Goal: Information Seeking & Learning: Learn about a topic

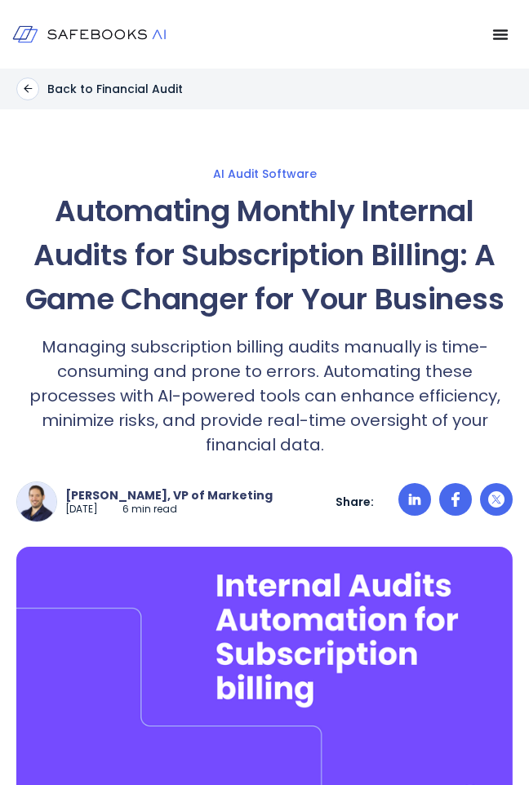
scroll to position [3341, 0]
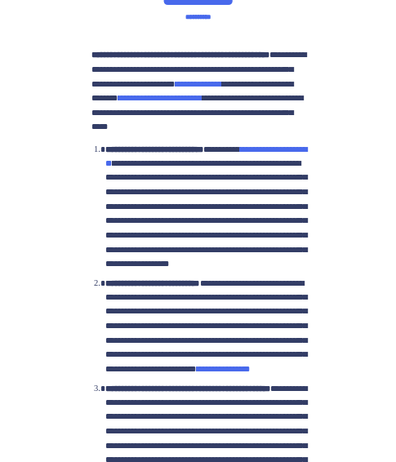
scroll to position [2539, 0]
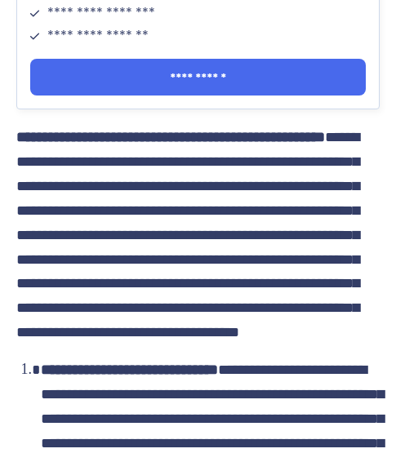
scroll to position [2024, 0]
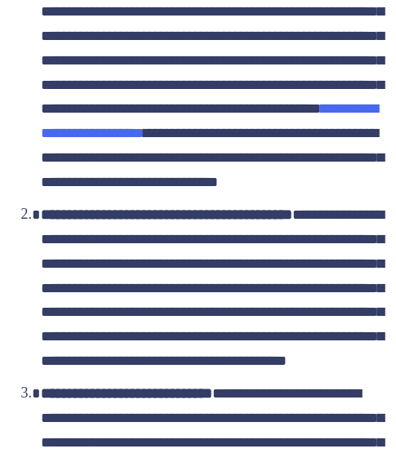
drag, startPoint x: 46, startPoint y: 18, endPoint x: 148, endPoint y: 131, distance: 152.0
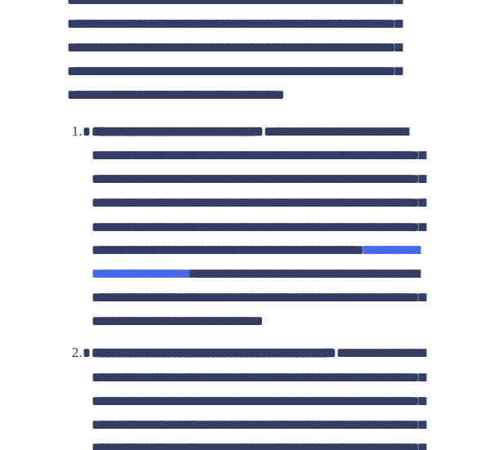
scroll to position [1991, 0]
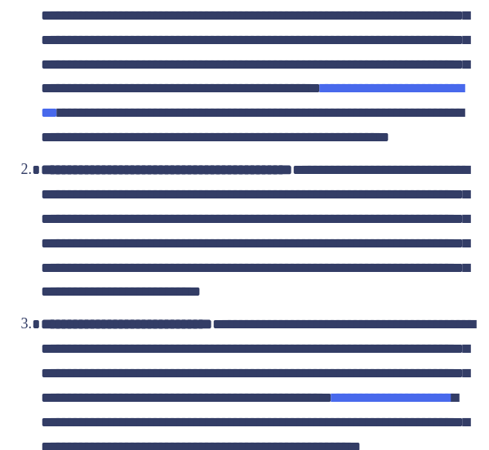
click at [0, 0] on div "Table of contents:" at bounding box center [0, 0] width 0 height 0
drag, startPoint x: 213, startPoint y: 16, endPoint x: 69, endPoint y: 224, distance: 253.3
click at [0, 0] on div "Table of contents:" at bounding box center [0, 0] width 0 height 0
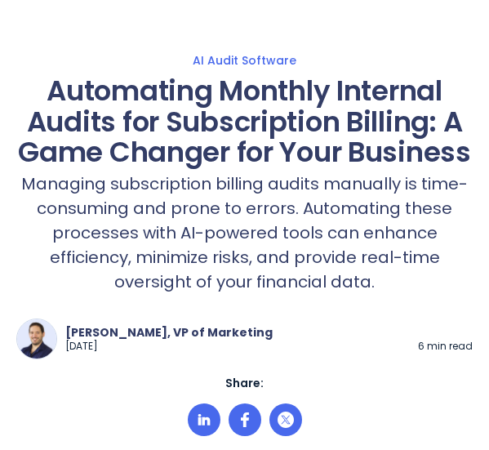
scroll to position [195, 24]
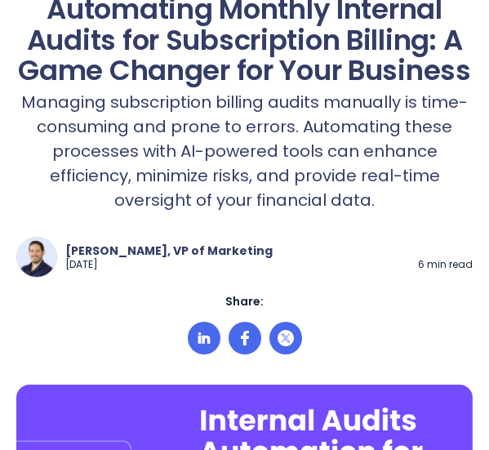
click at [311, 212] on p "Managing subscription billing audits manually is time-consuming and prone to er…" at bounding box center [244, 151] width 456 height 122
